Goal: Task Accomplishment & Management: Use online tool/utility

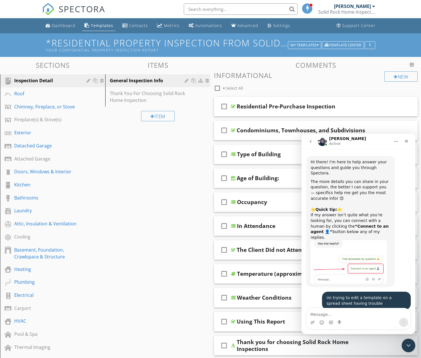
scroll to position [1949, 0]
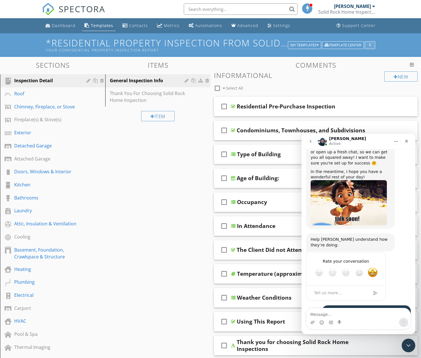
click at [371, 46] on div "button" at bounding box center [369, 45] width 5 height 4
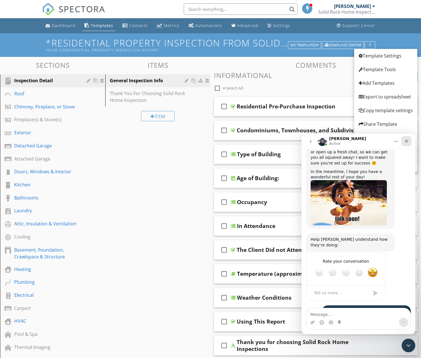
click at [406, 143] on div "Close" at bounding box center [406, 141] width 10 height 10
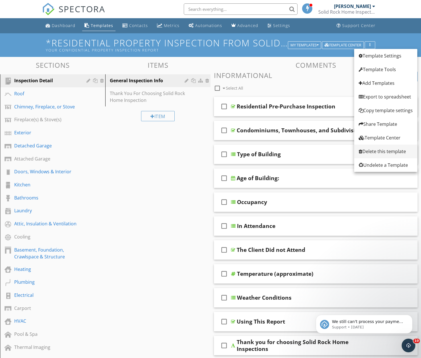
scroll to position [0, 0]
click at [383, 83] on div "Add Templates" at bounding box center [385, 83] width 54 height 7
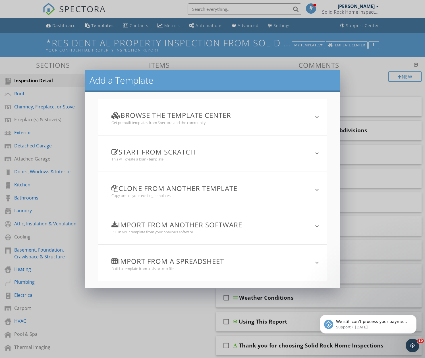
click at [177, 256] on div "Import from a spreadsheet Build a template from a .xls or .xlsx file" at bounding box center [209, 262] width 209 height 29
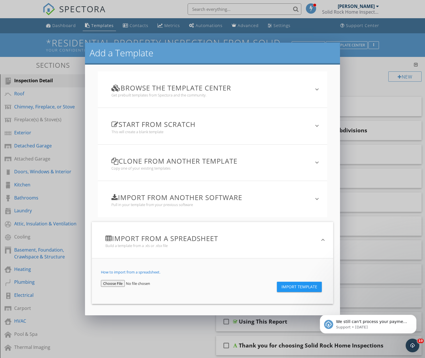
click at [111, 284] on input "file" at bounding box center [135, 283] width 68 height 7
click at [288, 288] on span "Import Template" at bounding box center [299, 286] width 36 height 5
click at [288, 287] on span "Import Template" at bounding box center [299, 286] width 36 height 5
click at [174, 285] on div at bounding box center [158, 287] width 125 height 14
click at [115, 282] on input "file" at bounding box center [135, 283] width 68 height 7
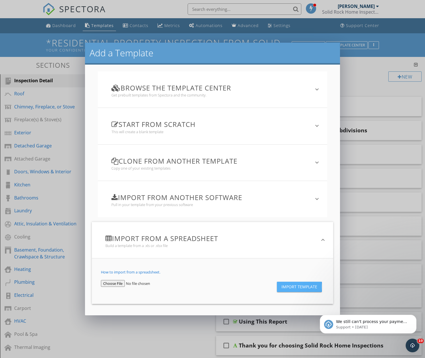
click at [294, 289] on span "Import Template" at bounding box center [299, 286] width 36 height 5
click at [123, 284] on input "file" at bounding box center [135, 283] width 68 height 7
type input "C:\fakepath\SolidRock_Spectora_Template_v1_SWEEP.xlsx"
click at [300, 288] on span "Import Template" at bounding box center [299, 286] width 36 height 5
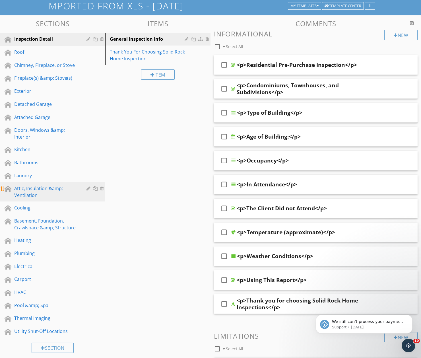
scroll to position [37, 0]
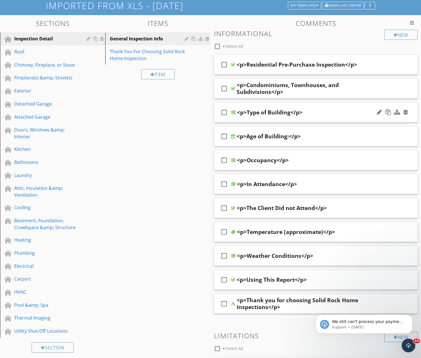
click at [345, 118] on div "check_box_outline_blank <p>Type of Building</p>" at bounding box center [316, 113] width 204 height 20
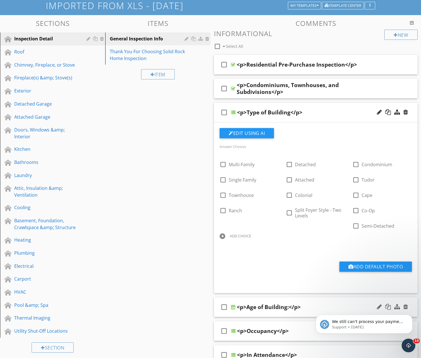
click at [317, 300] on div "check_box_outline_blank <p>Age of Building:</p>" at bounding box center [316, 307] width 204 height 20
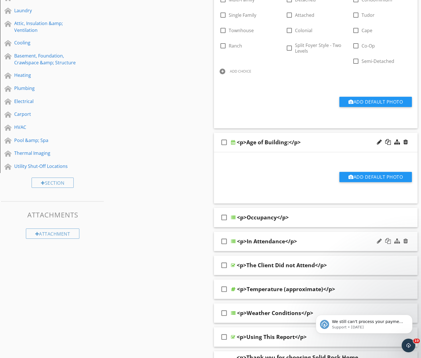
scroll to position [265, 0]
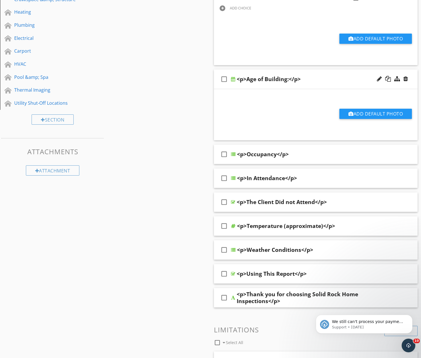
click at [277, 104] on div "Add Default Photo" at bounding box center [315, 113] width 199 height 32
click at [234, 80] on div at bounding box center [233, 79] width 4 height 5
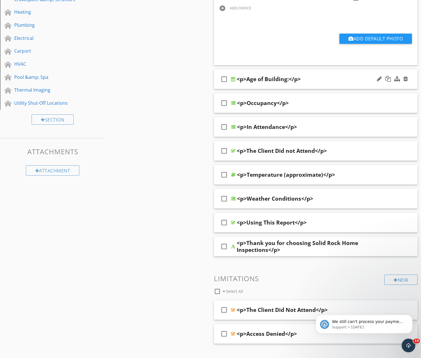
click at [234, 80] on div at bounding box center [233, 79] width 4 height 5
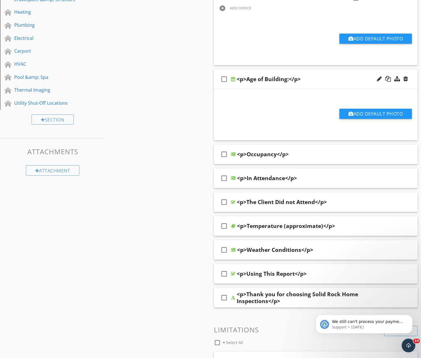
click at [252, 102] on div "Add Default Photo" at bounding box center [315, 113] width 199 height 32
click at [260, 159] on div "check_box_outline_blank <p>Occupancy</p>" at bounding box center [316, 154] width 204 height 20
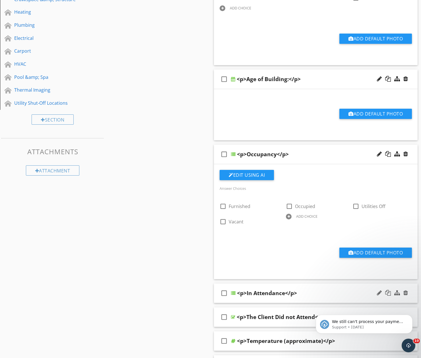
click at [270, 297] on div "check_box_outline_blank <p>In Attendance</p>" at bounding box center [316, 293] width 204 height 20
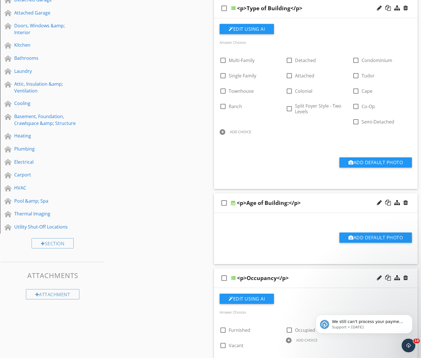
scroll to position [0, 0]
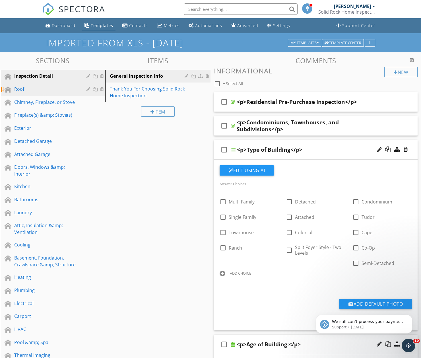
click at [27, 93] on link "Roof" at bounding box center [53, 89] width 103 height 13
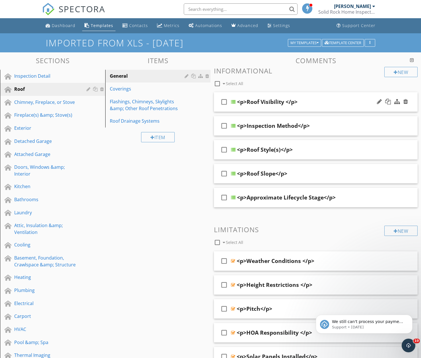
click at [259, 102] on div "<p>Roof Visibility </p>" at bounding box center [267, 101] width 61 height 7
click at [301, 104] on input "<p>Roof Visibility </p>" at bounding box center [309, 102] width 144 height 9
click at [231, 102] on div at bounding box center [233, 101] width 5 height 5
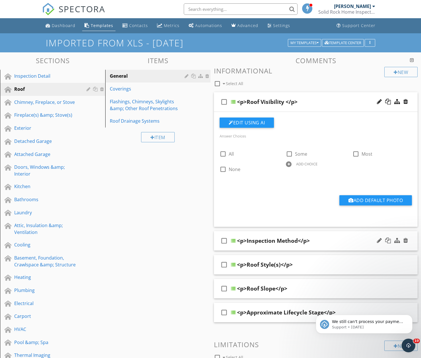
click at [234, 242] on div at bounding box center [233, 240] width 5 height 5
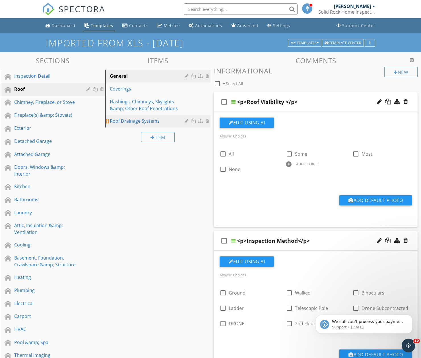
click at [148, 126] on link "Roof Drainage Systems" at bounding box center [158, 121] width 103 height 13
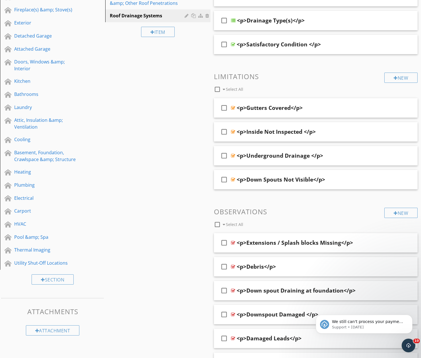
scroll to position [106, 0]
click at [262, 240] on div "<p>Extensions / Splash blocks Missing</p>" at bounding box center [295, 241] width 116 height 7
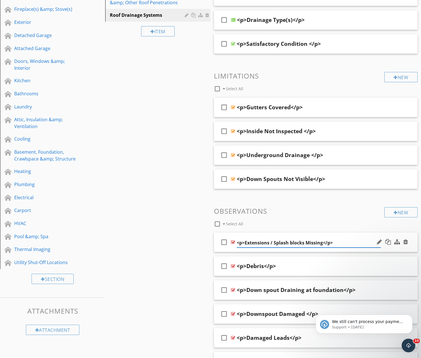
click at [234, 244] on div at bounding box center [233, 242] width 4 height 5
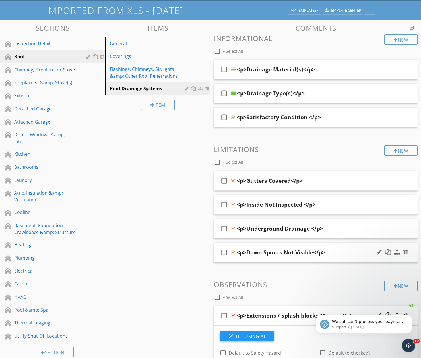
scroll to position [34, 0]
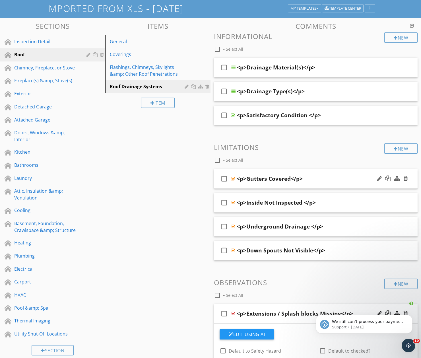
click at [308, 181] on div "<p>Gutters Covered</p>" at bounding box center [309, 178] width 144 height 7
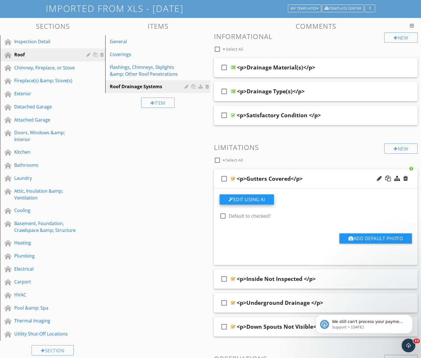
click at [263, 203] on button "Edit Using AI" at bounding box center [246, 199] width 54 height 10
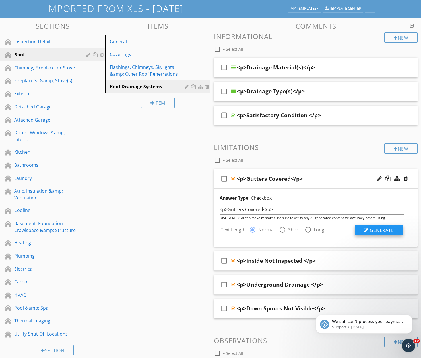
click at [393, 233] on button "Generate" at bounding box center [379, 230] width 48 height 10
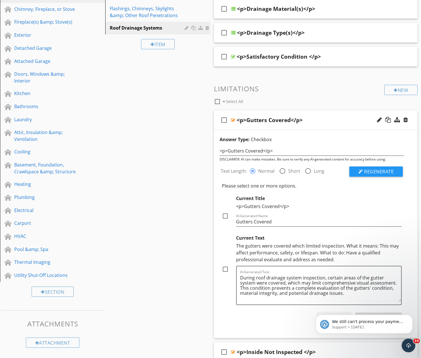
scroll to position [123, 0]
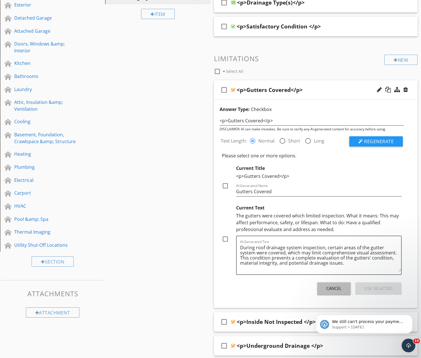
click at [333, 287] on div "Cancel" at bounding box center [333, 288] width 15 height 7
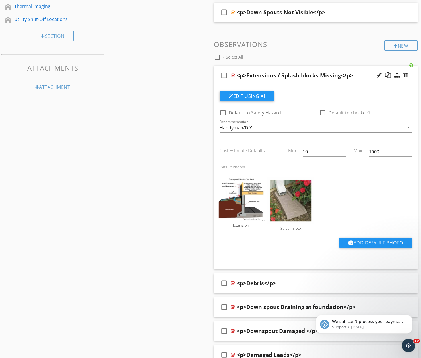
scroll to position [348, 0]
click at [379, 76] on div at bounding box center [379, 75] width 5 height 6
click at [374, 103] on div "Edit Using AI" at bounding box center [315, 98] width 192 height 15
click at [268, 287] on div "check_box_outline_blank <p>Debris</p>" at bounding box center [316, 283] width 204 height 20
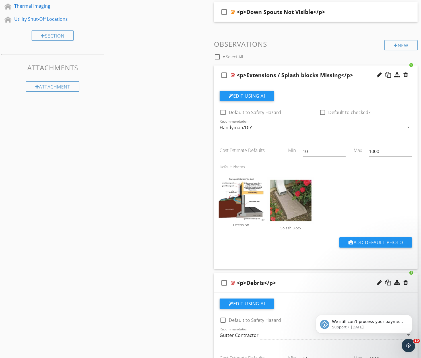
scroll to position [0, 0]
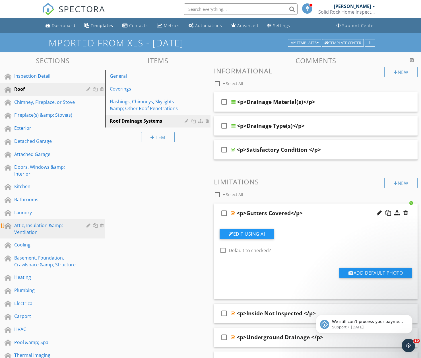
click at [19, 226] on div "Attic, Insulation &amp; Ventilation" at bounding box center [46, 229] width 64 height 14
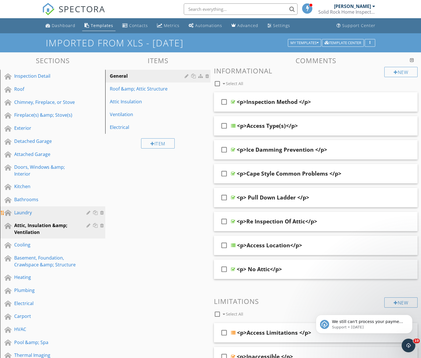
click at [38, 216] on link "Laundry" at bounding box center [53, 212] width 103 height 13
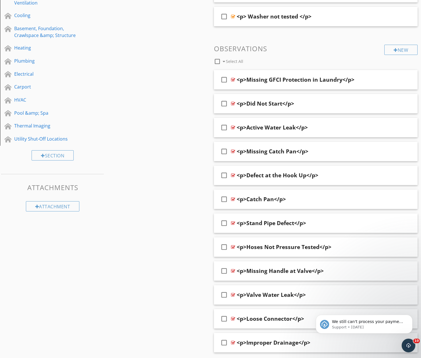
scroll to position [230, 0]
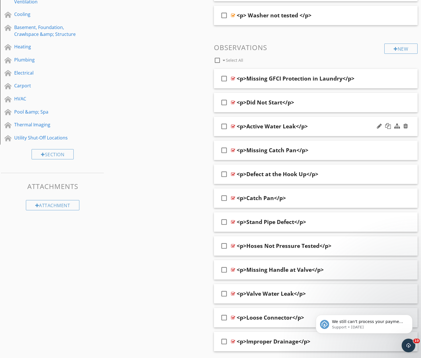
click at [353, 132] on div "check_box_outline_blank <p>Active Water Leak</p>" at bounding box center [316, 127] width 204 height 20
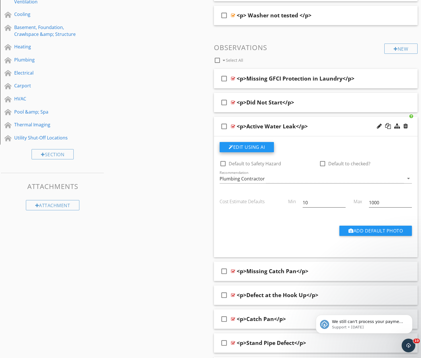
click at [258, 152] on button "Edit Using AI" at bounding box center [246, 147] width 54 height 10
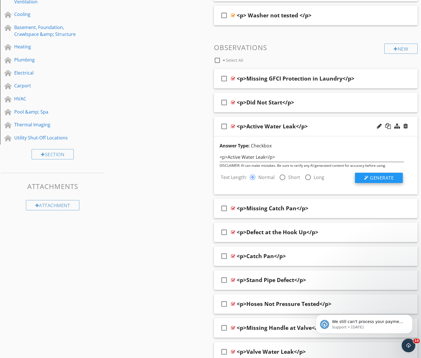
click at [366, 182] on button "Generate" at bounding box center [379, 178] width 48 height 10
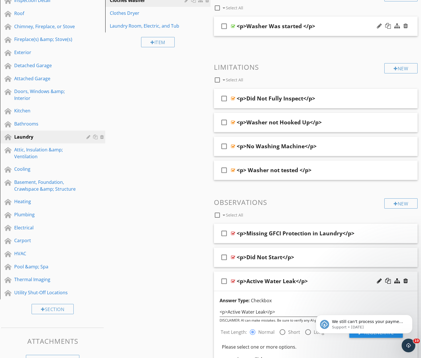
scroll to position [0, 0]
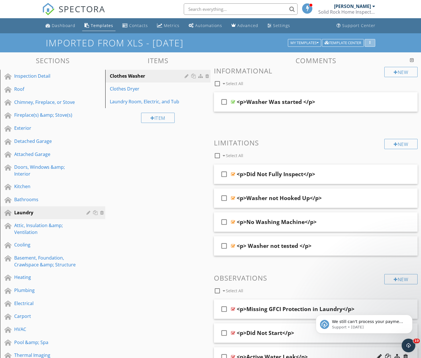
click at [371, 39] on button "button" at bounding box center [369, 43] width 11 height 8
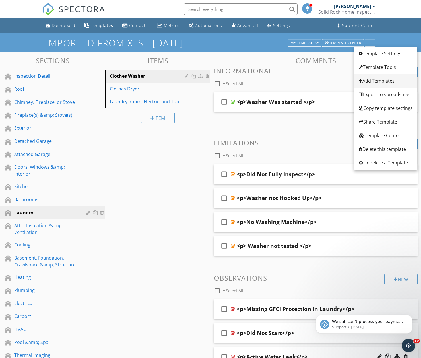
click at [375, 79] on div "Add Templates" at bounding box center [385, 80] width 54 height 7
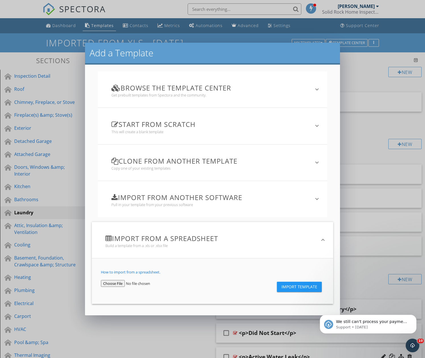
click at [117, 283] on input "file" at bounding box center [135, 283] width 68 height 7
click at [303, 286] on span "Import Template" at bounding box center [299, 286] width 36 height 5
click at [286, 286] on span "Import Template" at bounding box center [299, 286] width 36 height 5
click at [114, 283] on input "file" at bounding box center [135, 283] width 68 height 7
click at [289, 286] on span "Import Template" at bounding box center [299, 286] width 36 height 5
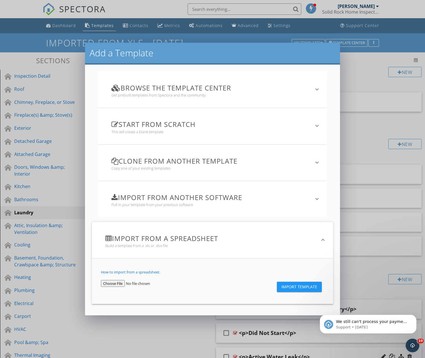
click at [121, 281] on input "file" at bounding box center [135, 283] width 68 height 7
type input "C:\fakepath\SolidRock_Spectora_Template_v1_SWEEP.xlsx"
click at [297, 292] on div "Import Template" at bounding box center [275, 287] width 107 height 14
click at [297, 290] on button "Import Template" at bounding box center [299, 286] width 45 height 10
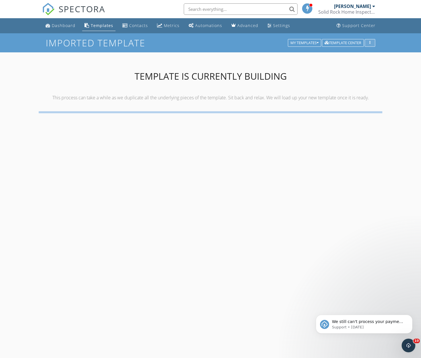
click at [373, 43] on button "button" at bounding box center [369, 43] width 11 height 8
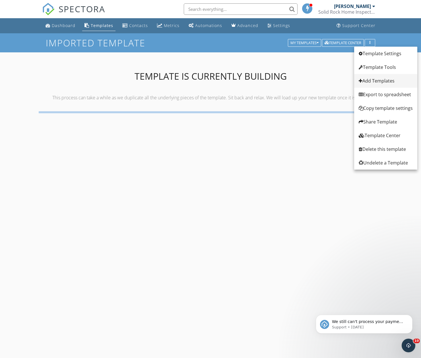
click at [368, 82] on div "Add Templates" at bounding box center [385, 80] width 54 height 7
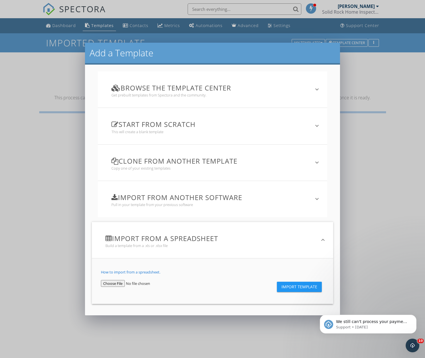
click at [122, 286] on input "file" at bounding box center [135, 283] width 68 height 7
type input "C:\fakepath\SolidRock_Spectora_Import_SWEEP.csv"
click at [281, 287] on span "Import Template" at bounding box center [299, 286] width 36 height 5
click at [281, 285] on span "Import Template" at bounding box center [299, 286] width 36 height 5
click at [53, 187] on div "Add a Template Browse the Template Center Get prebuilt templates from Spectora …" at bounding box center [212, 179] width 425 height 358
